Goal: Task Accomplishment & Management: Manage account settings

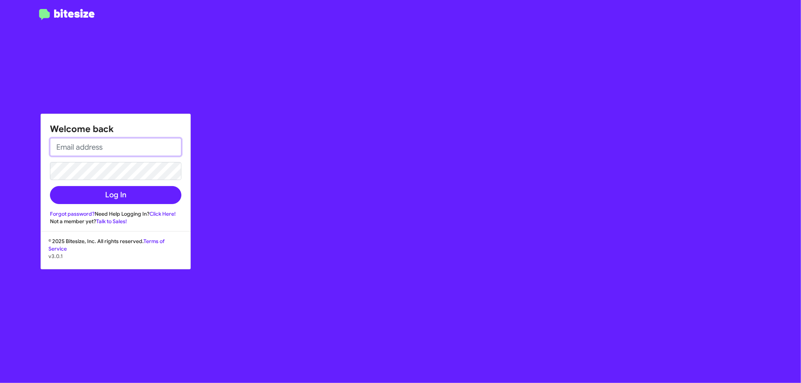
type input "[EMAIL_ADDRESS][DOMAIN_NAME]"
click at [146, 151] on input "[EMAIL_ADDRESS][DOMAIN_NAME]" at bounding box center [115, 147] width 131 height 18
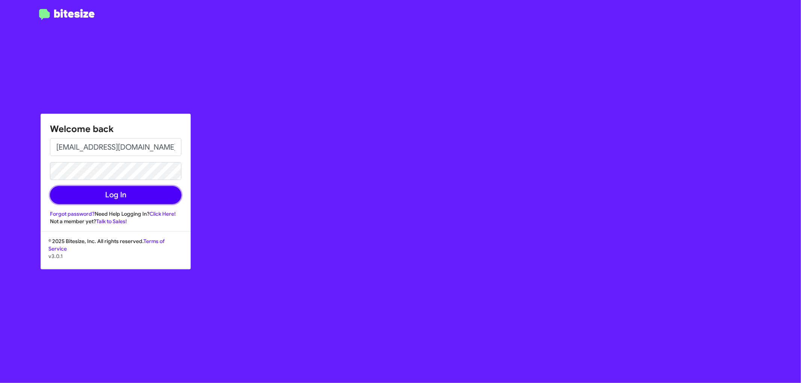
click at [81, 192] on button "Log In" at bounding box center [115, 195] width 131 height 18
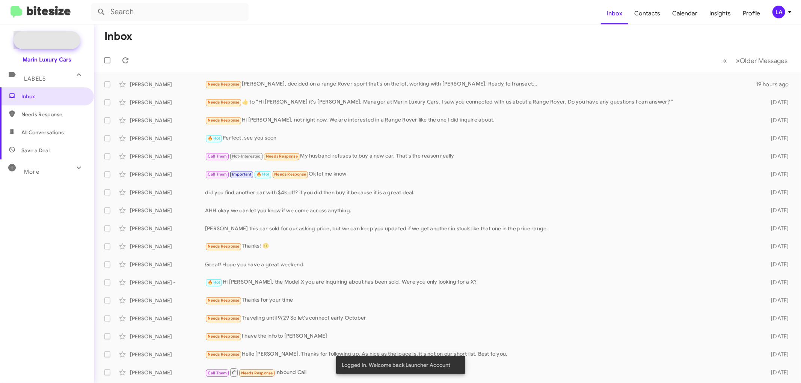
click at [55, 38] on span "New Campaign" at bounding box center [55, 40] width 38 height 8
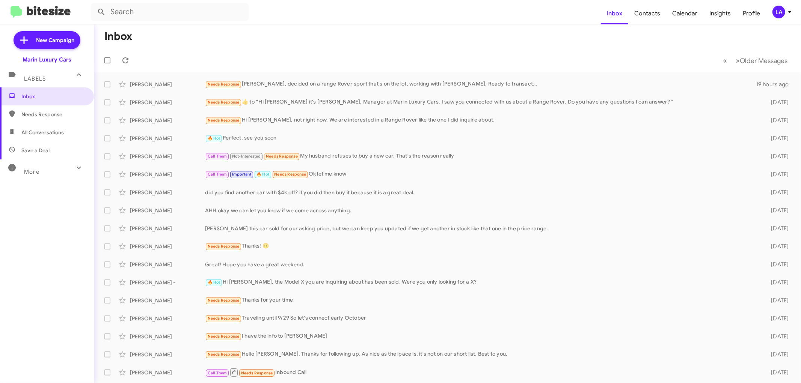
click at [781, 14] on div "LA" at bounding box center [778, 12] width 13 height 13
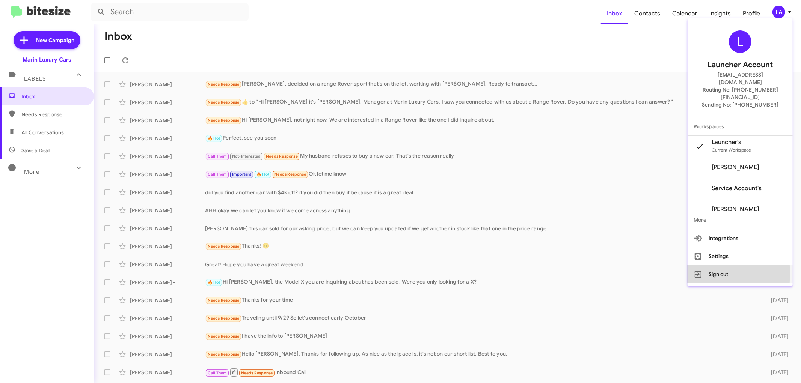
click at [725, 265] on button "Sign out" at bounding box center [740, 274] width 105 height 18
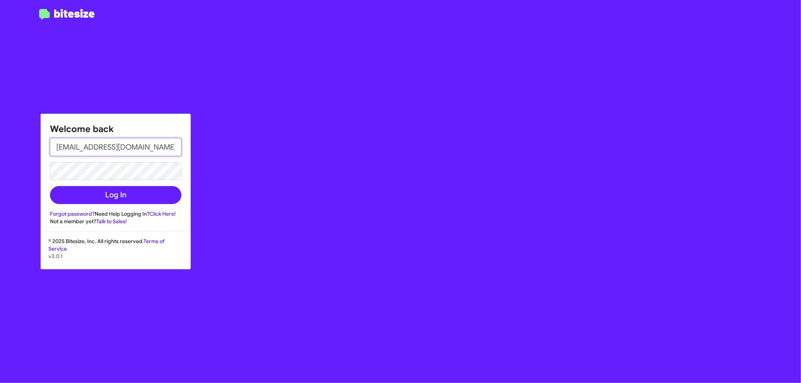
click at [153, 146] on input "[EMAIL_ADDRESS][DOMAIN_NAME]" at bounding box center [115, 147] width 131 height 18
click at [341, 268] on div "Welcome back [EMAIL_ADDRESS][DOMAIN_NAME] Log In Forgot password? Need Help Log…" at bounding box center [468, 191] width 668 height 383
type input "[EMAIL_ADDRESS][DOMAIN_NAME]"
click at [140, 204] on div "Welcome back [EMAIL_ADDRESS][DOMAIN_NAME] Log In Forgot password? Need Help Log…" at bounding box center [115, 169] width 149 height 111
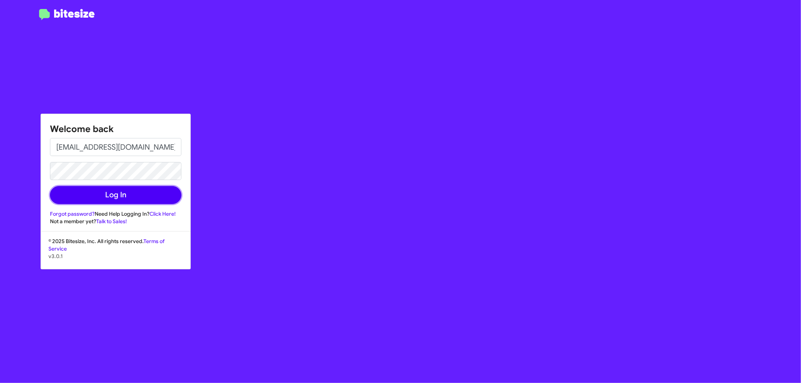
click at [140, 196] on button "Log In" at bounding box center [115, 195] width 131 height 18
